Goal: Transaction & Acquisition: Book appointment/travel/reservation

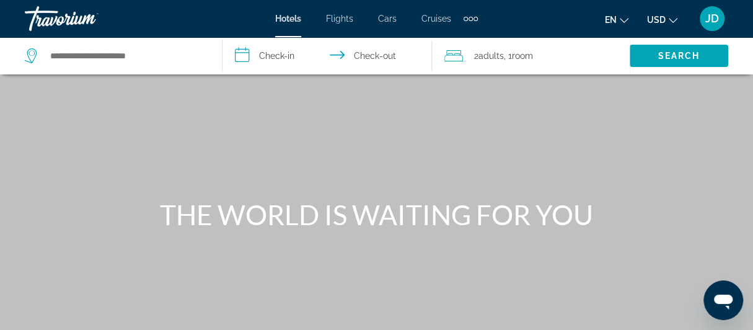
click at [716, 19] on span "JD" at bounding box center [713, 18] width 14 height 12
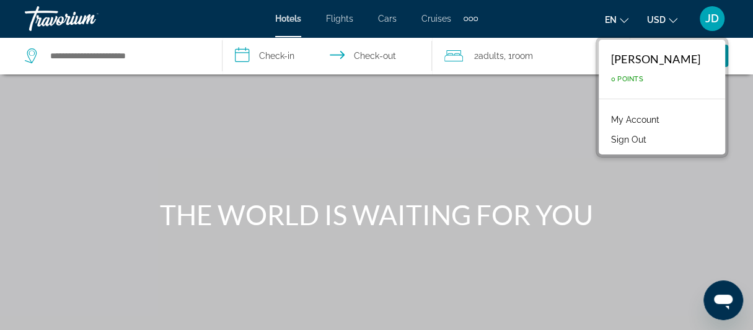
click at [716, 19] on span "JD" at bounding box center [713, 18] width 14 height 12
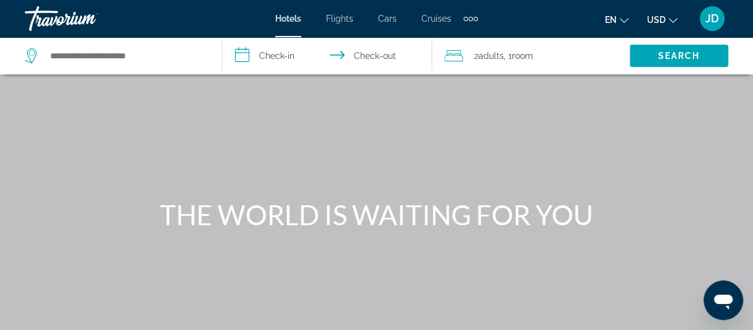
click at [335, 179] on div "Main content" at bounding box center [376, 186] width 753 height 372
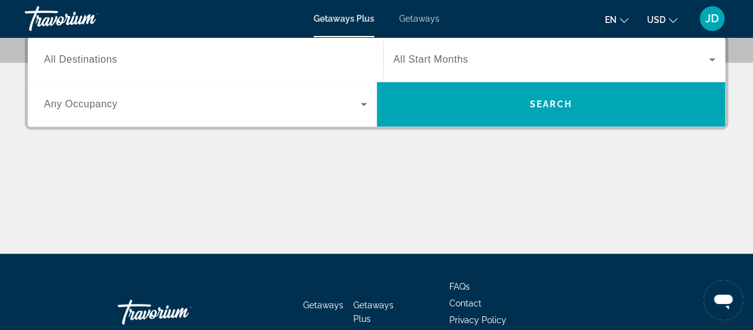
scroll to position [248, 0]
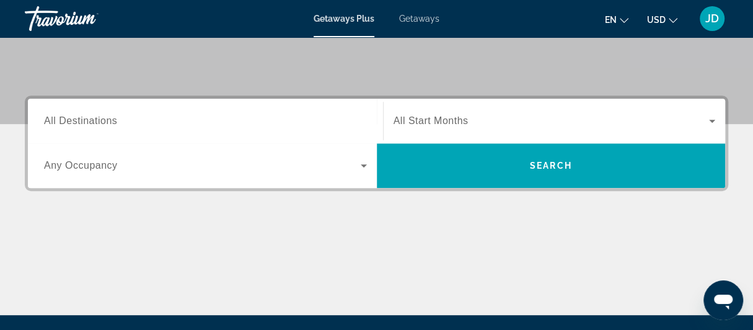
click at [256, 118] on input "Destination All Destinations" at bounding box center [205, 121] width 323 height 15
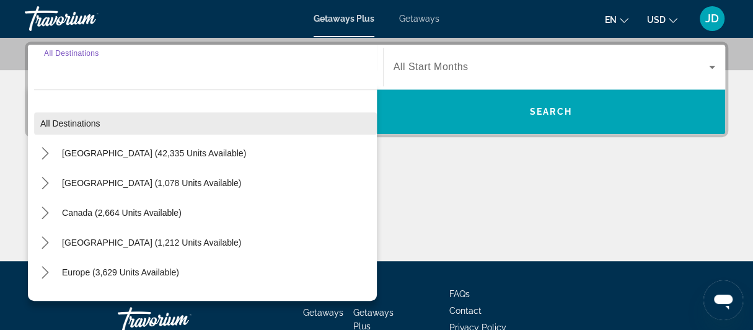
scroll to position [303, 0]
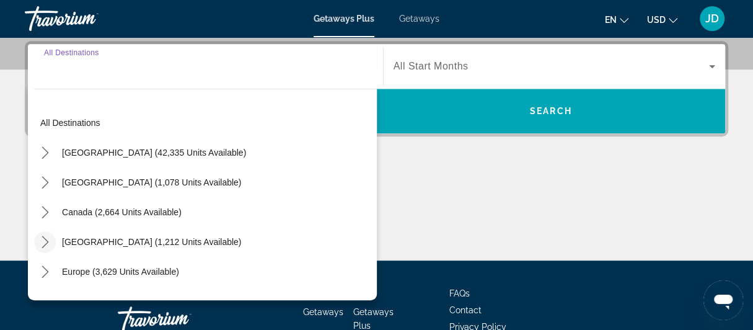
click at [43, 242] on icon "Toggle Caribbean & Atlantic Islands (1,212 units available) submenu" at bounding box center [45, 242] width 12 height 12
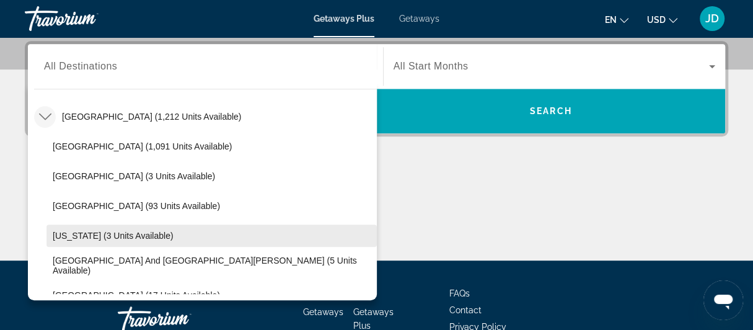
click at [103, 234] on span "Puerto Rico (3 units available)" at bounding box center [113, 236] width 121 height 10
type input "**********"
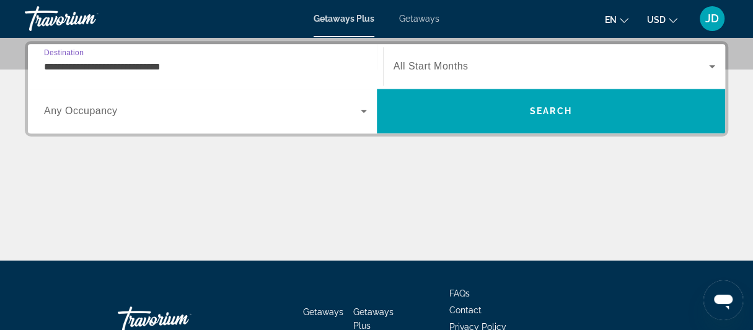
click at [342, 112] on span "Search widget" at bounding box center [202, 111] width 317 height 15
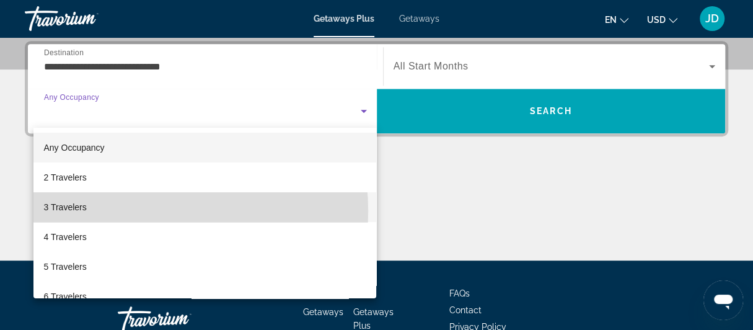
click at [100, 211] on mat-option "3 Travelers" at bounding box center [204, 207] width 343 height 30
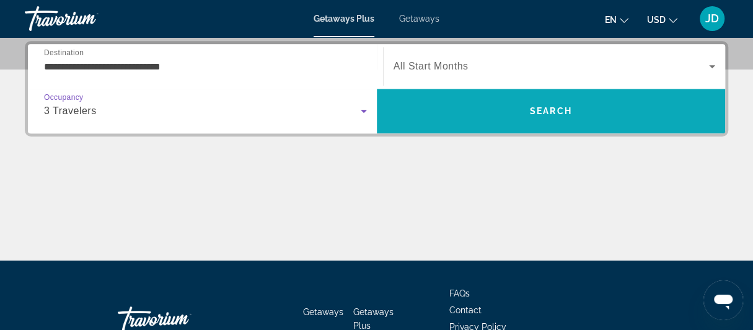
scroll to position [241, 0]
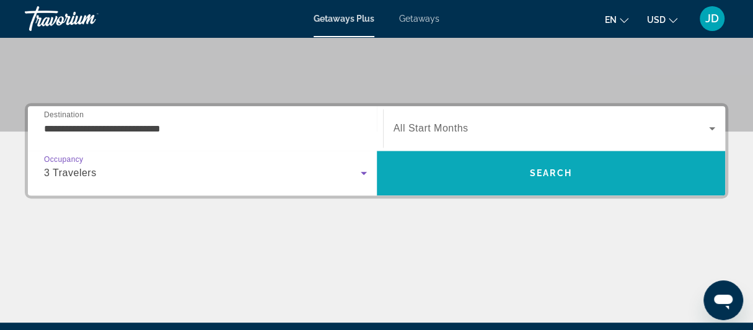
click at [551, 172] on span "Search" at bounding box center [551, 173] width 42 height 10
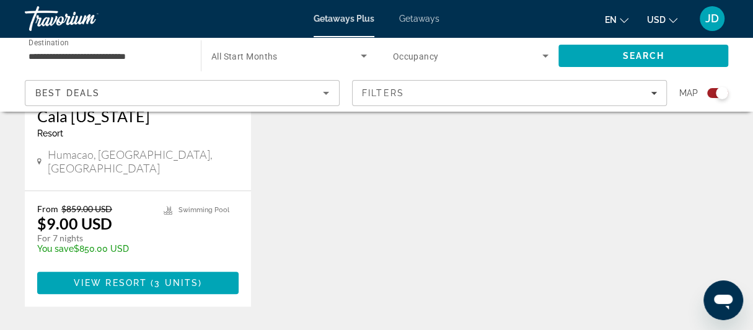
scroll to position [664, 0]
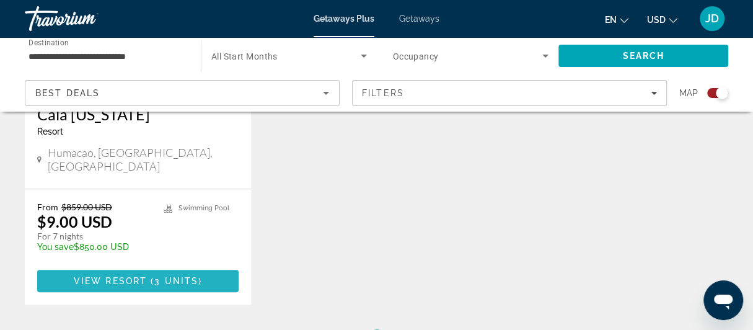
click at [128, 276] on span "View Resort" at bounding box center [110, 281] width 73 height 10
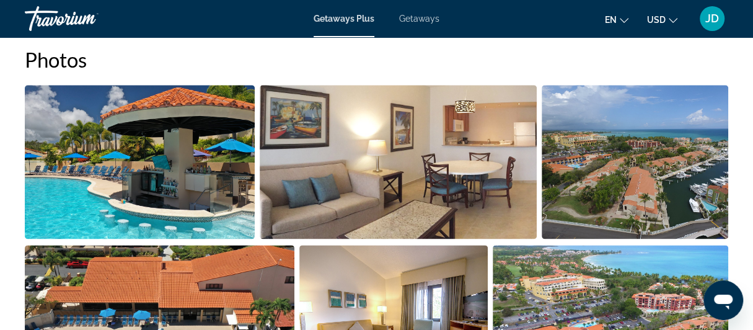
scroll to position [794, 0]
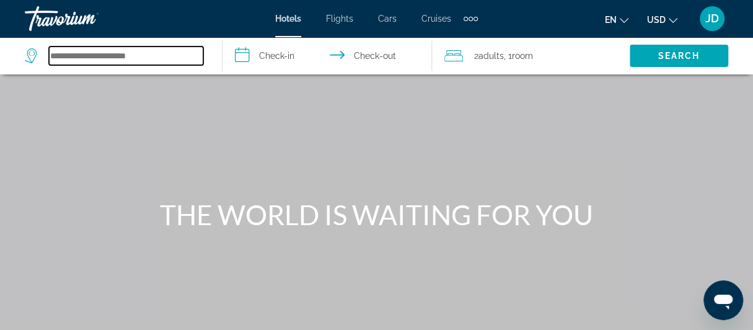
click at [129, 55] on input "Search hotel destination" at bounding box center [126, 56] width 154 height 19
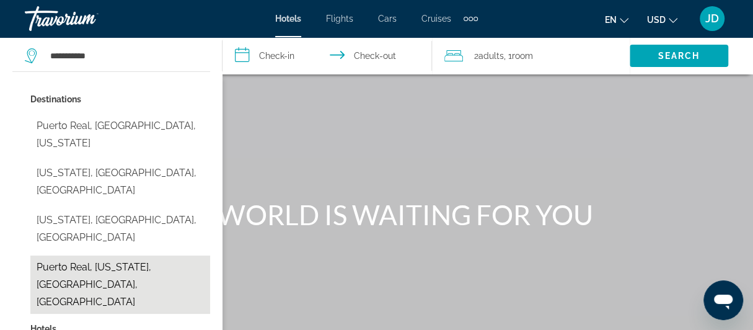
click at [92, 255] on button "Puerto Real, Puerto Rico, PR, United States" at bounding box center [120, 284] width 180 height 58
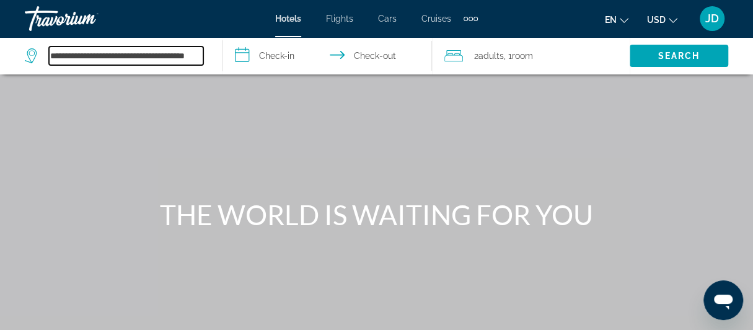
click at [160, 58] on input "**********" at bounding box center [126, 56] width 154 height 19
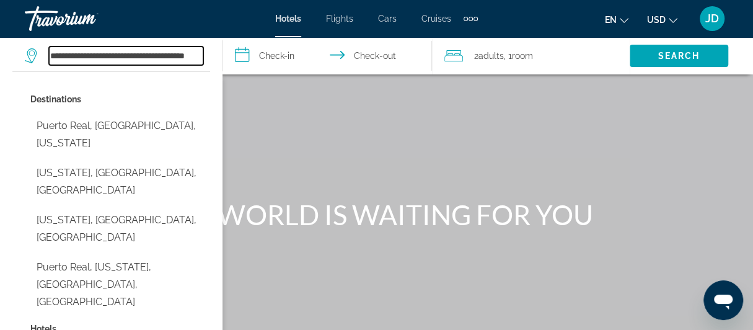
drag, startPoint x: 197, startPoint y: 56, endPoint x: 29, endPoint y: 58, distance: 168.7
click at [29, 58] on div "**********" at bounding box center [114, 56] width 179 height 19
type input "*"
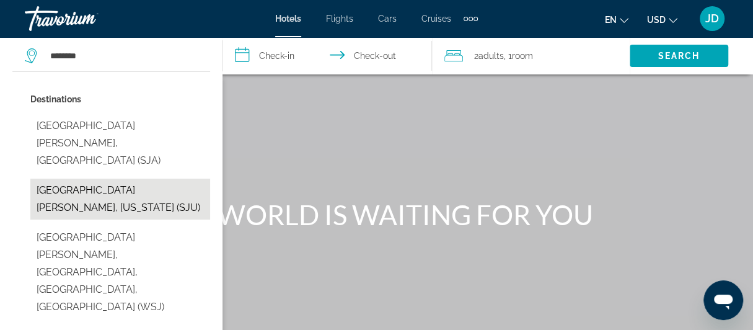
click at [78, 179] on button "San Juan, Puerto Rico (SJU)" at bounding box center [120, 199] width 180 height 41
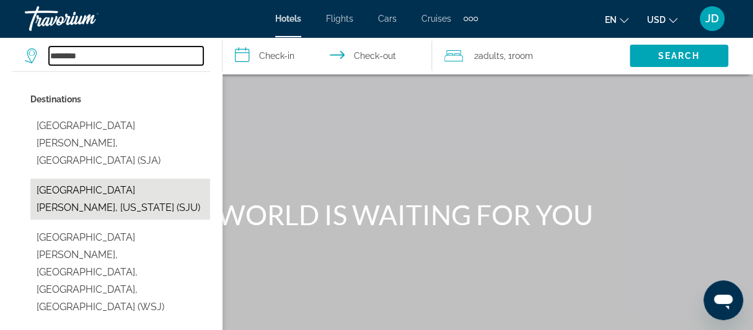
type input "**********"
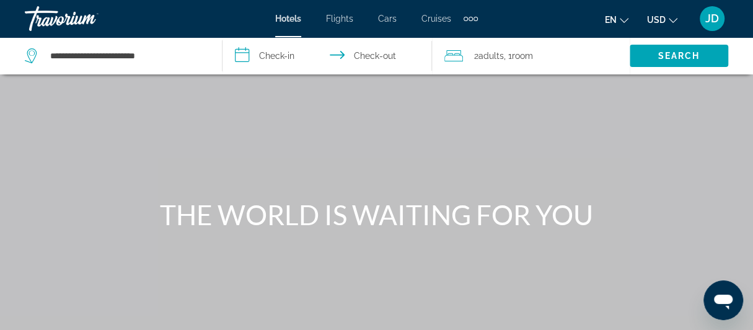
click at [285, 54] on input "**********" at bounding box center [330, 57] width 215 height 41
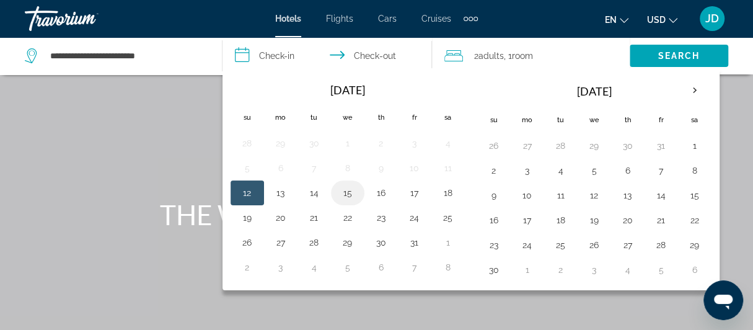
click at [347, 193] on button "15" at bounding box center [348, 192] width 20 height 17
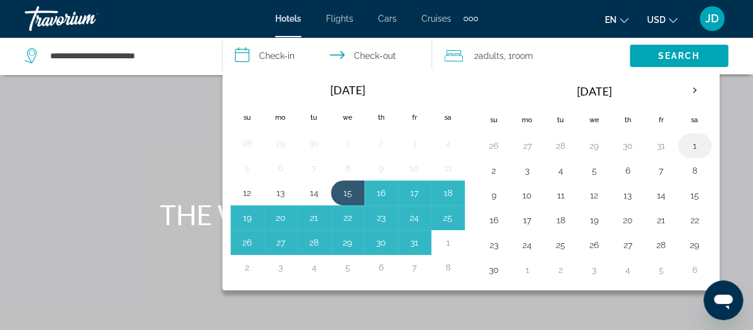
click at [686, 145] on button "1" at bounding box center [695, 145] width 20 height 17
type input "**********"
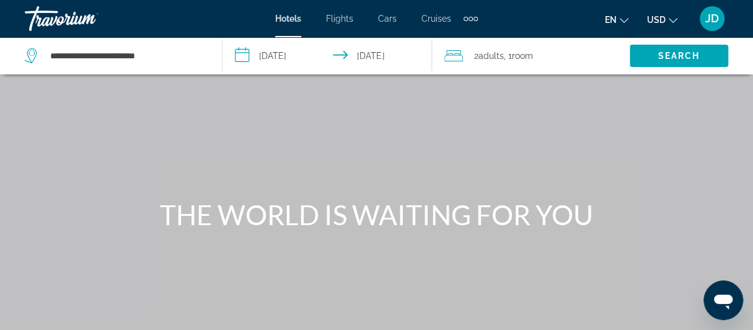
click at [518, 56] on span "Room" at bounding box center [522, 56] width 21 height 10
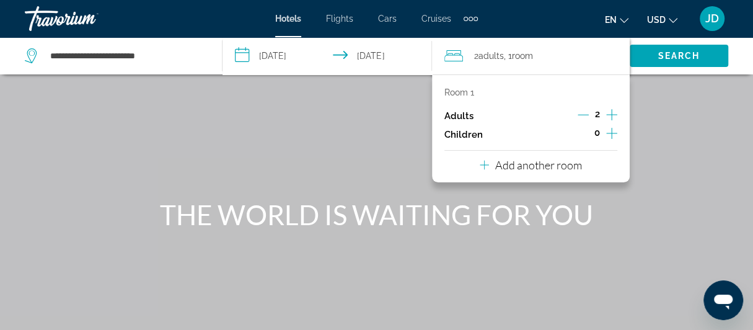
click at [610, 115] on icon "Increment adults" at bounding box center [611, 114] width 11 height 15
click at [683, 53] on span "Search" at bounding box center [679, 56] width 42 height 10
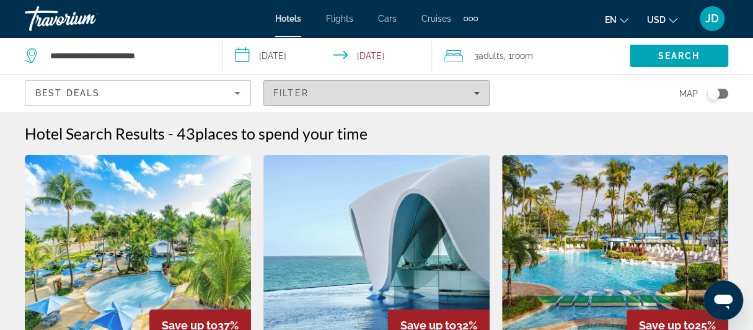
click at [474, 92] on icon "Filters" at bounding box center [477, 93] width 6 height 6
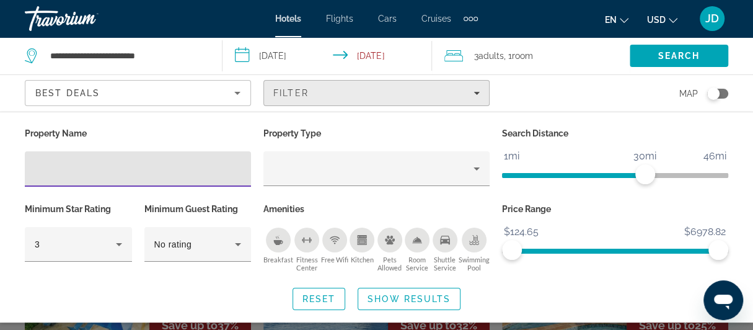
click at [474, 92] on icon "Filters" at bounding box center [477, 93] width 6 height 6
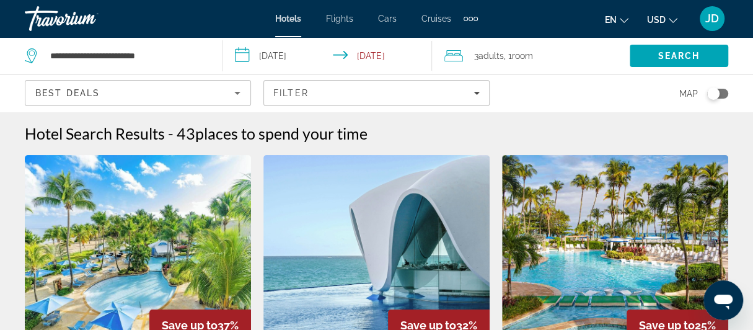
click at [233, 90] on icon "Sort by" at bounding box center [237, 93] width 15 height 15
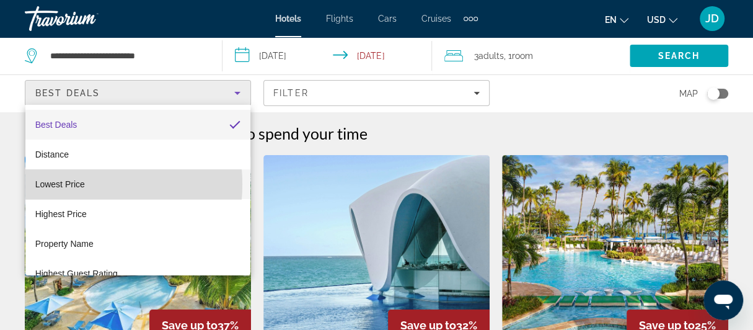
click at [74, 184] on span "Lowest Price" at bounding box center [60, 184] width 50 height 10
